Goal: Task Accomplishment & Management: Complete application form

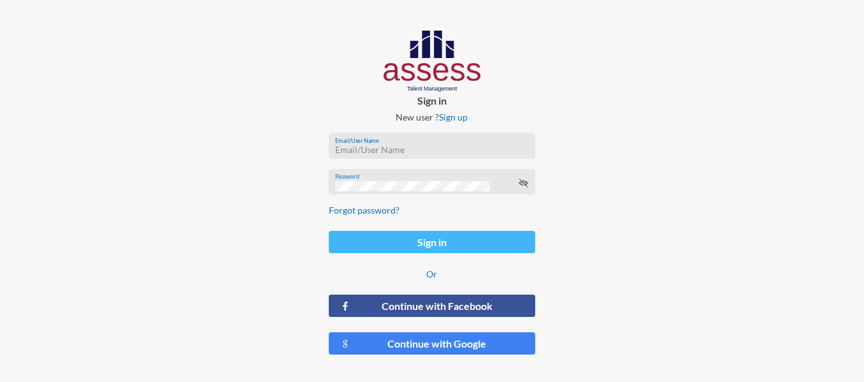
type input "[EMAIL_ADDRESS][DOMAIN_NAME]"
click at [442, 240] on button "Sign in" at bounding box center [432, 242] width 207 height 22
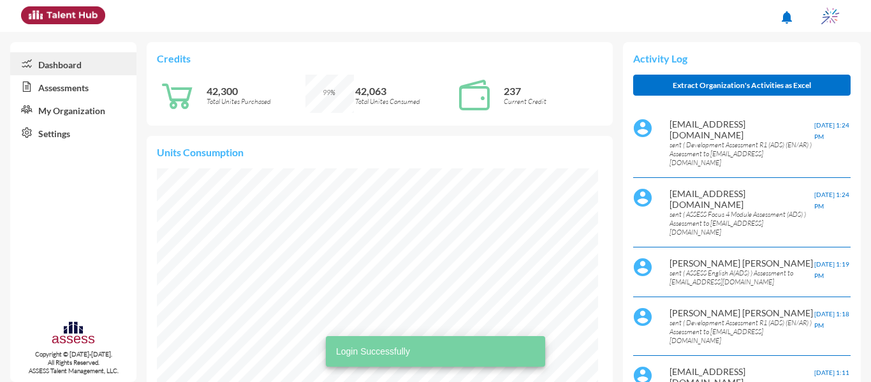
scroll to position [100, 200]
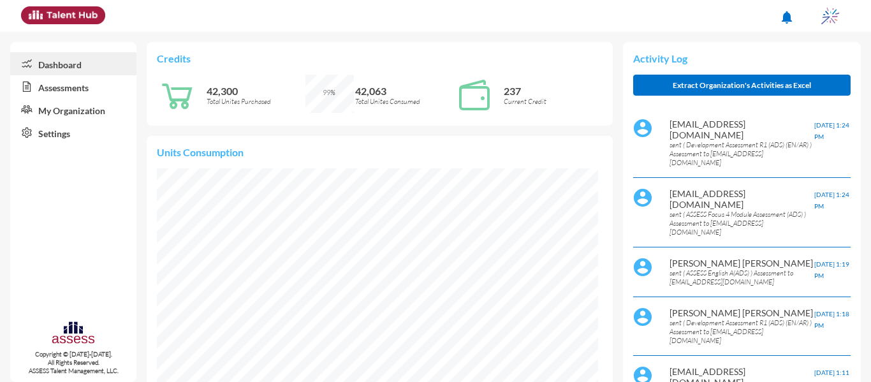
click at [76, 92] on link "Assessments" at bounding box center [73, 86] width 126 height 23
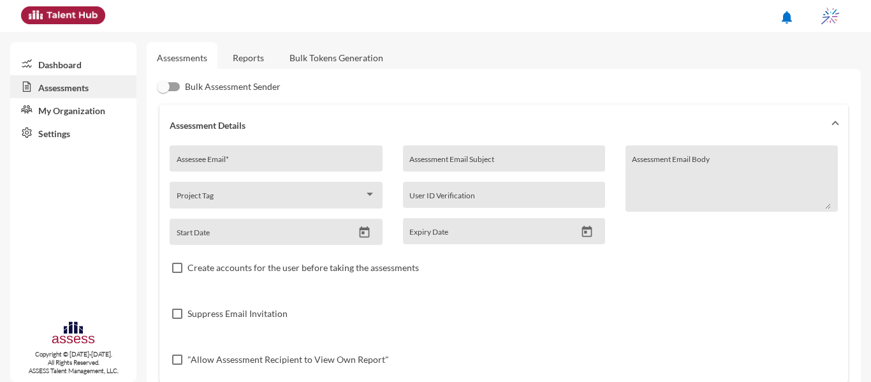
click at [293, 150] on div "Assessee Email *" at bounding box center [276, 158] width 212 height 26
type input "I"
click at [96, 118] on link "My Organization" at bounding box center [73, 109] width 126 height 23
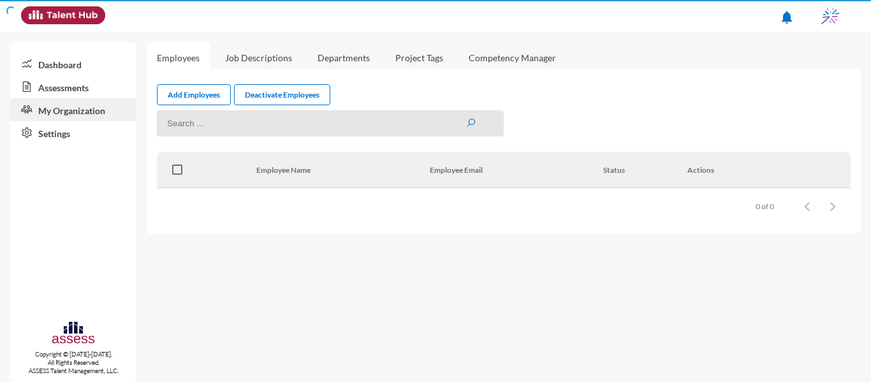
click at [242, 58] on link "Job Descriptions" at bounding box center [258, 57] width 87 height 31
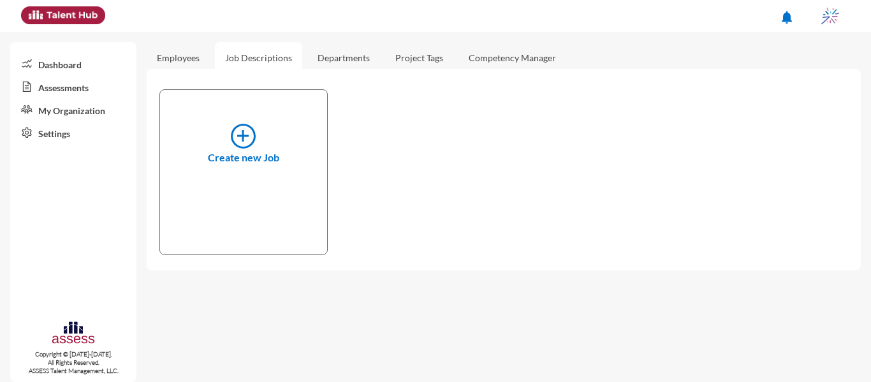
click at [72, 80] on link "Assessments" at bounding box center [73, 86] width 126 height 23
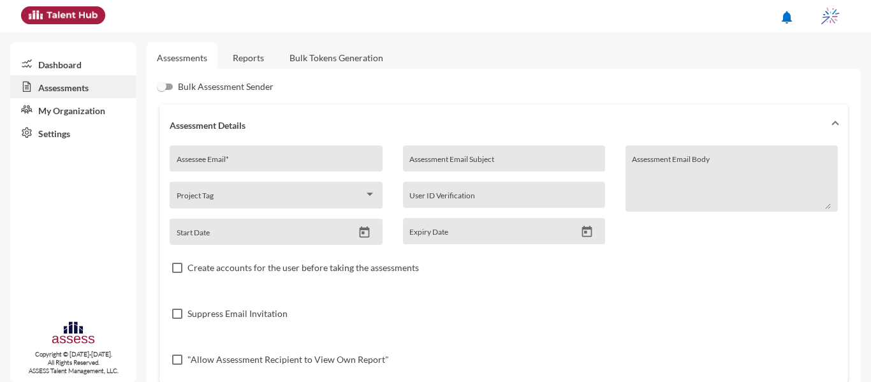
click at [234, 55] on link "Reports" at bounding box center [248, 57] width 52 height 31
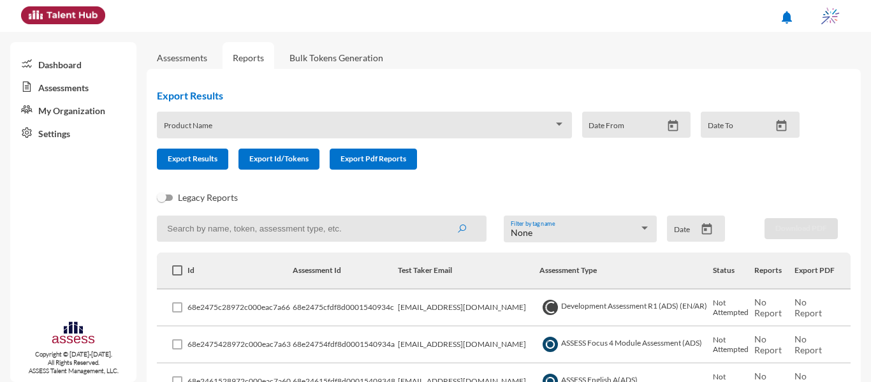
scroll to position [54, 0]
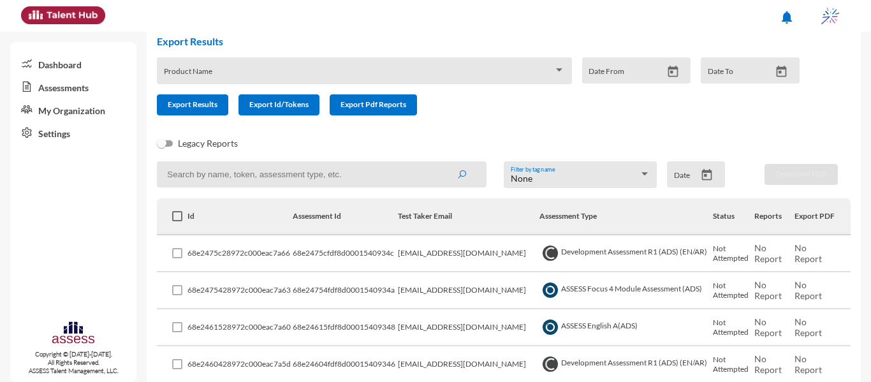
click at [440, 246] on td "[EMAIL_ADDRESS][DOMAIN_NAME]" at bounding box center [469, 253] width 142 height 37
copy td "[EMAIL_ADDRESS][DOMAIN_NAME]"
click at [89, 84] on link "Assessments" at bounding box center [73, 86] width 126 height 23
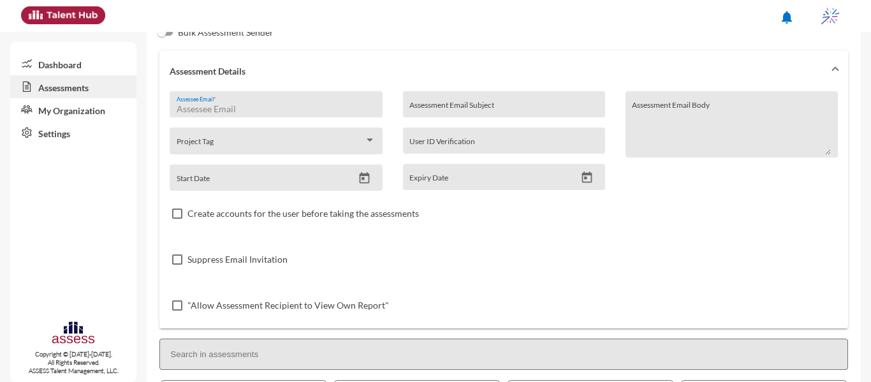
click at [273, 112] on input "Assessee Email *" at bounding box center [276, 109] width 199 height 10
paste input "[EMAIL_ADDRESS][DOMAIN_NAME]"
type input "[EMAIL_ADDRESS][DOMAIN_NAME]"
click at [432, 97] on div "Assessment Email Subject" at bounding box center [504, 104] width 202 height 26
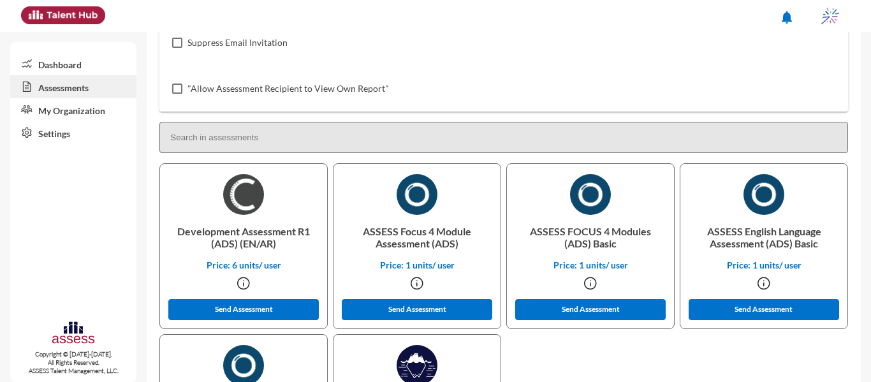
scroll to position [272, 0]
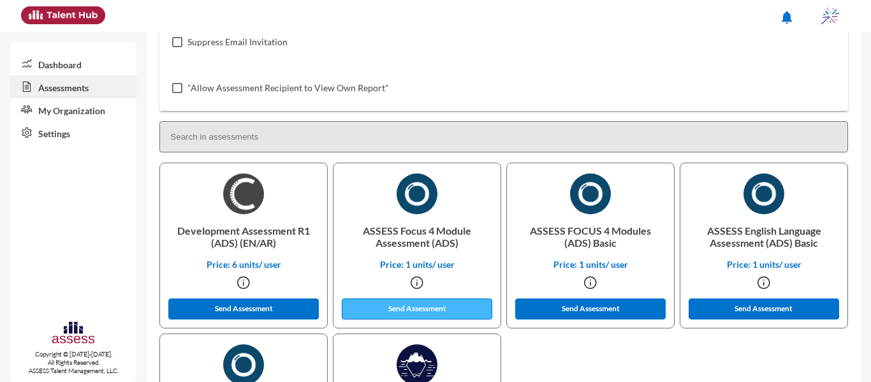
click at [476, 307] on button "Send Assessment" at bounding box center [417, 308] width 150 height 21
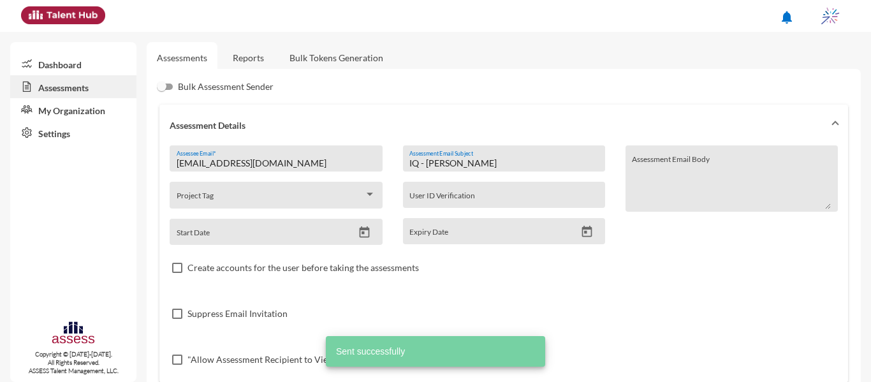
drag, startPoint x: 418, startPoint y: 162, endPoint x: 381, endPoint y: 157, distance: 36.6
click at [381, 157] on div "internal.opportunity@ibnsina-pharma.com Assessee Email * Project Tag Start Date…" at bounding box center [504, 263] width 668 height 237
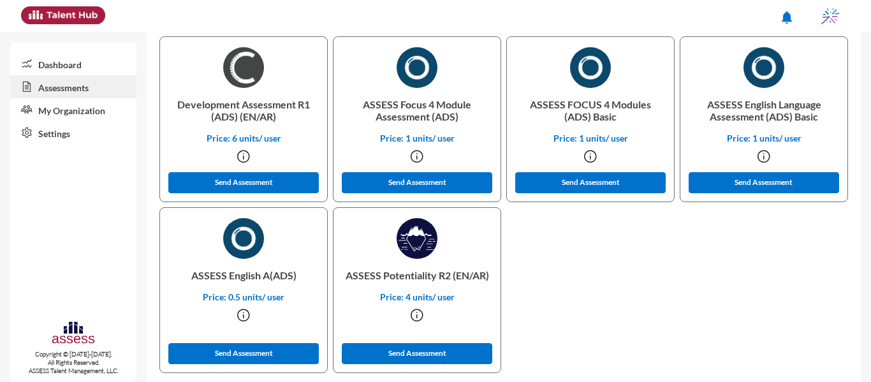
scroll to position [401, 0]
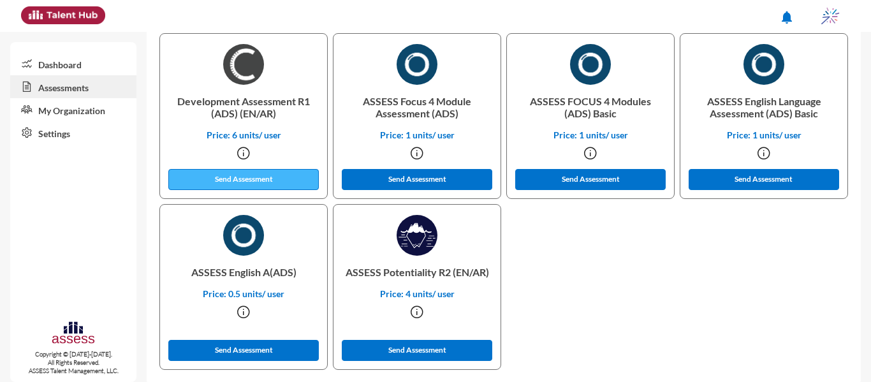
type input "OCM - Marwa Mamdouh"
click at [211, 182] on button "Send Assessment" at bounding box center [243, 179] width 150 height 21
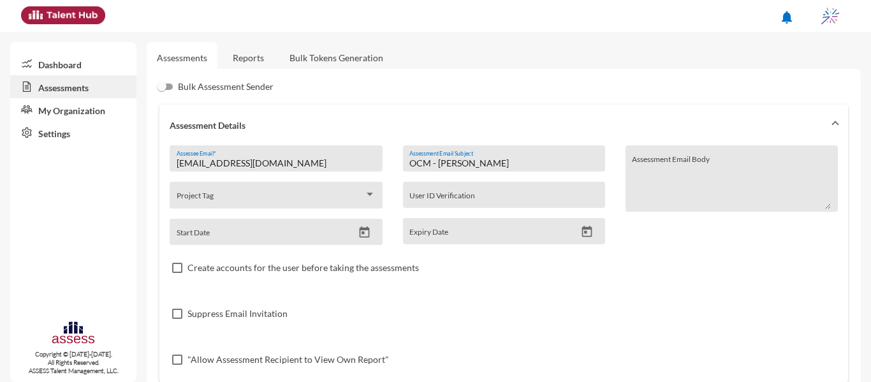
click at [245, 53] on link "Reports" at bounding box center [248, 57] width 52 height 31
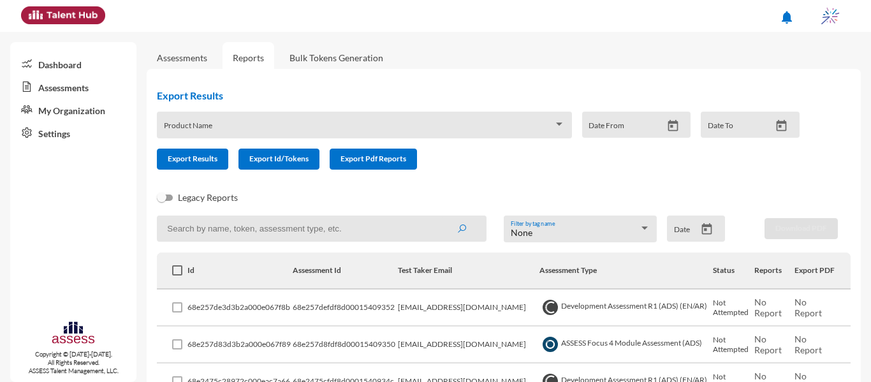
click at [66, 82] on link "Assessments" at bounding box center [73, 86] width 126 height 23
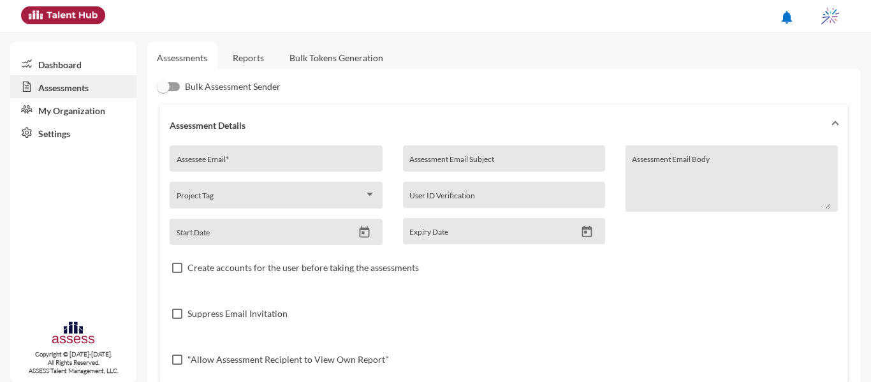
click at [229, 155] on div "Assessee Email *" at bounding box center [276, 161] width 199 height 19
type input "÷"
click at [253, 54] on link "Reports" at bounding box center [248, 57] width 52 height 31
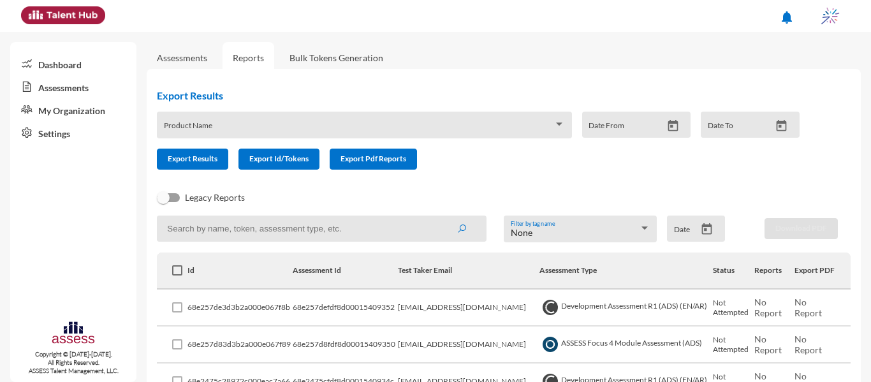
click at [423, 309] on td "[EMAIL_ADDRESS][DOMAIN_NAME]" at bounding box center [469, 307] width 142 height 37
copy td "[EMAIL_ADDRESS][DOMAIN_NAME]"
click at [178, 50] on link "Assessments" at bounding box center [182, 57] width 71 height 31
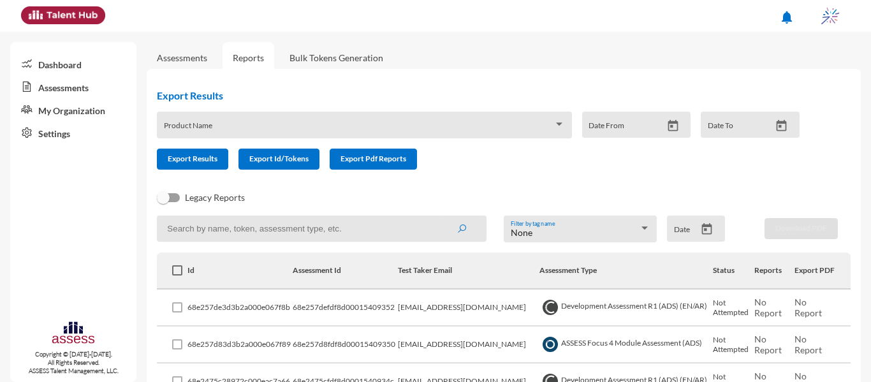
click at [178, 56] on link "Assessments" at bounding box center [182, 57] width 50 height 11
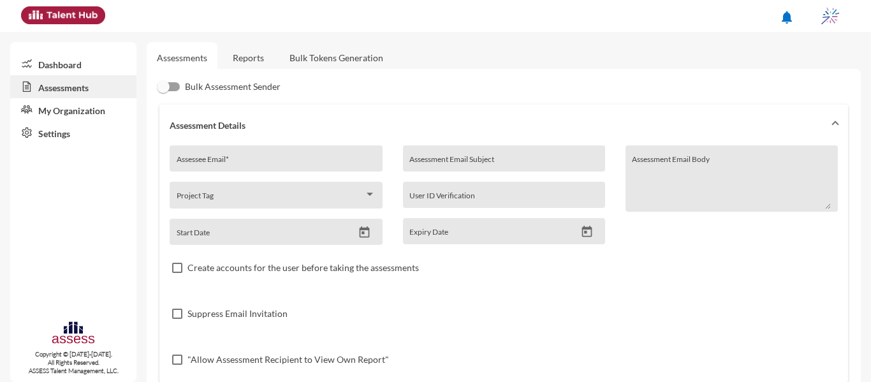
click at [291, 152] on div "Assessee Email *" at bounding box center [276, 161] width 199 height 19
paste input "[EMAIL_ADDRESS][DOMAIN_NAME]"
type input "[EMAIL_ADDRESS][DOMAIN_NAME]"
click at [522, 157] on div "Assessment Email Subject" at bounding box center [503, 161] width 189 height 19
click at [519, 162] on input "Assessment Email Subject" at bounding box center [503, 163] width 189 height 10
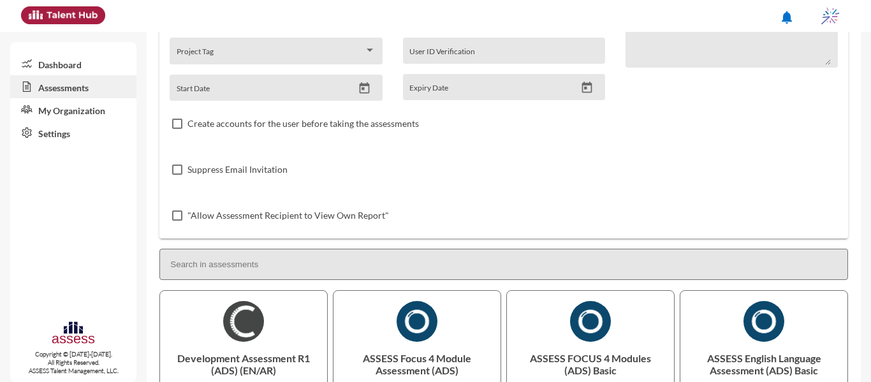
scroll to position [382, 0]
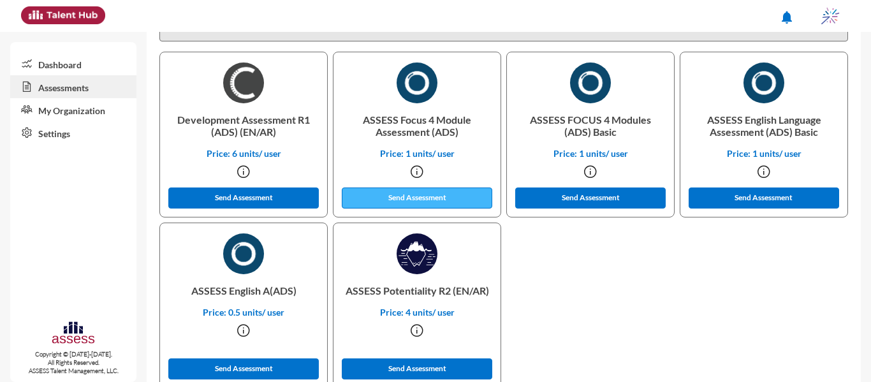
click at [452, 198] on button "Send Assessment" at bounding box center [417, 197] width 150 height 21
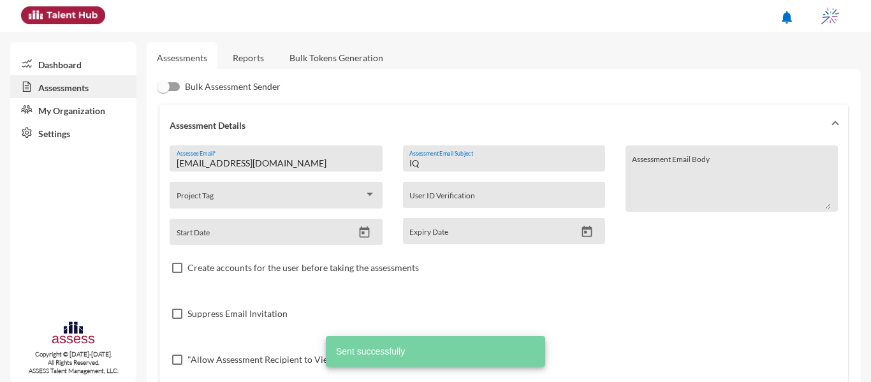
drag, startPoint x: 468, startPoint y: 161, endPoint x: 217, endPoint y: 160, distance: 251.2
click at [217, 160] on div "[EMAIL_ADDRESS][DOMAIN_NAME] Assessee Email * Project Tag Start Date IQ Assessm…" at bounding box center [504, 263] width 668 height 237
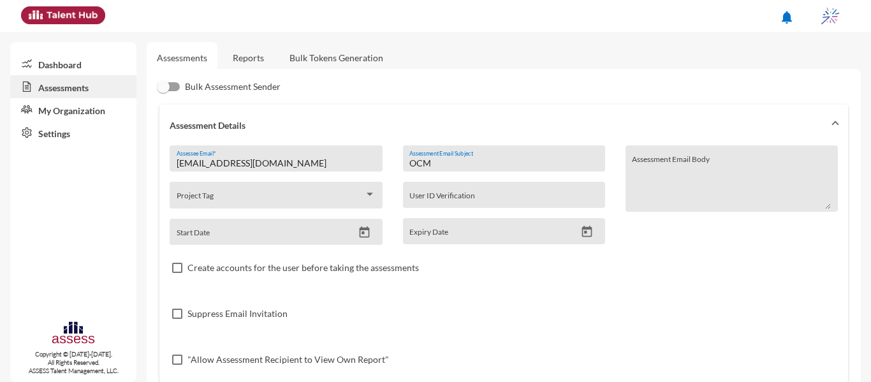
scroll to position [382, 0]
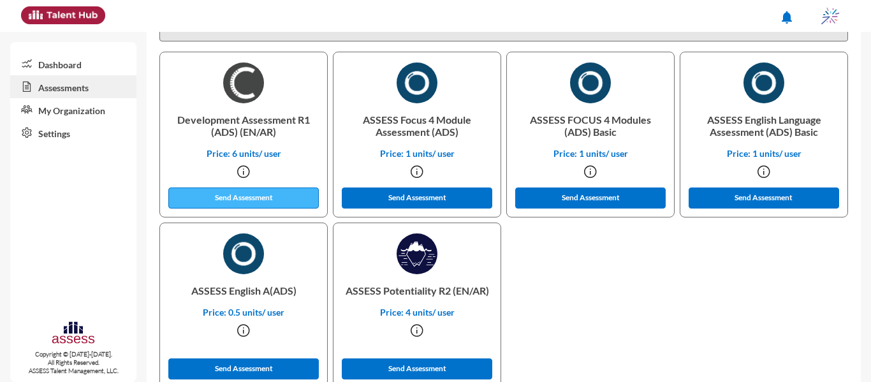
type input "OCM"
click at [300, 198] on button "Send Assessment" at bounding box center [243, 197] width 150 height 21
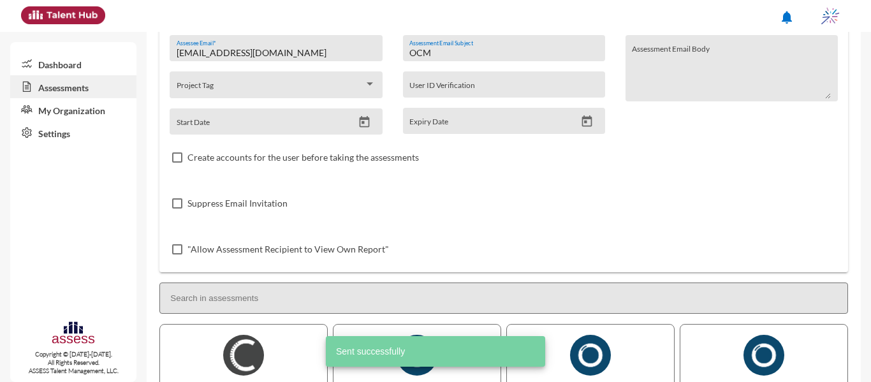
scroll to position [0, 0]
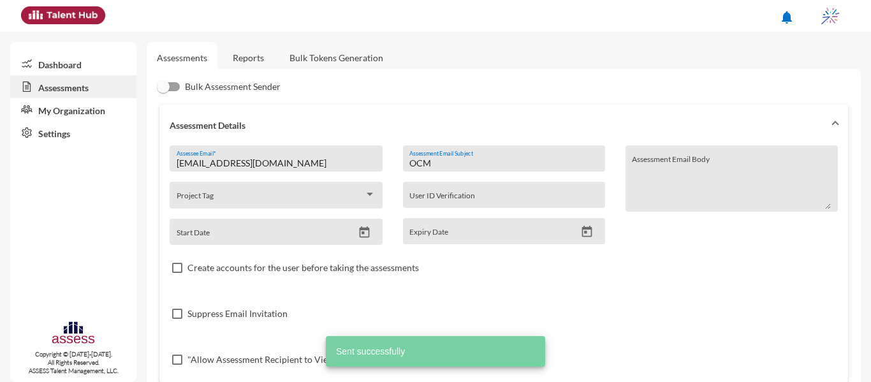
click at [300, 198] on span at bounding box center [270, 199] width 187 height 10
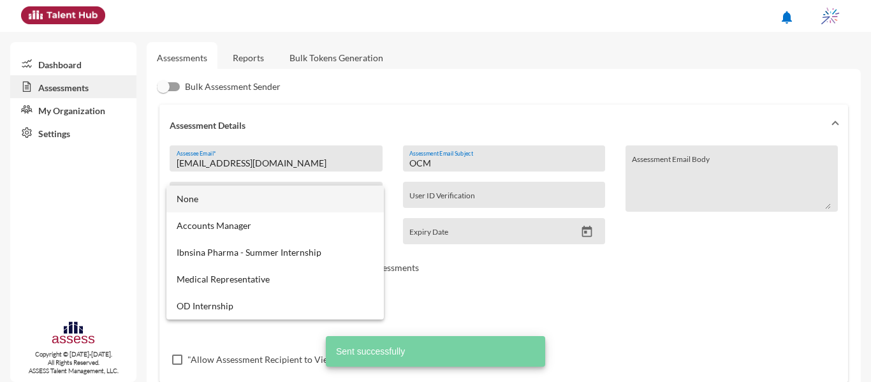
click at [356, 166] on div at bounding box center [435, 191] width 871 height 382
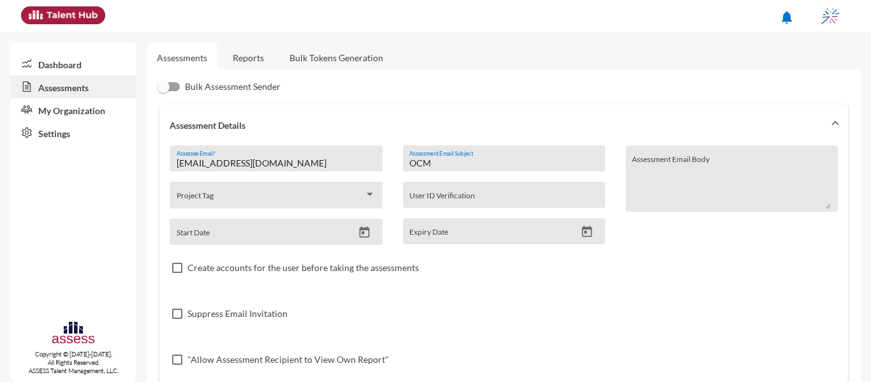
click at [356, 166] on input "[EMAIL_ADDRESS][DOMAIN_NAME]" at bounding box center [276, 163] width 199 height 10
click at [259, 52] on link "Reports" at bounding box center [248, 57] width 52 height 31
